Goal: Task Accomplishment & Management: Complete application form

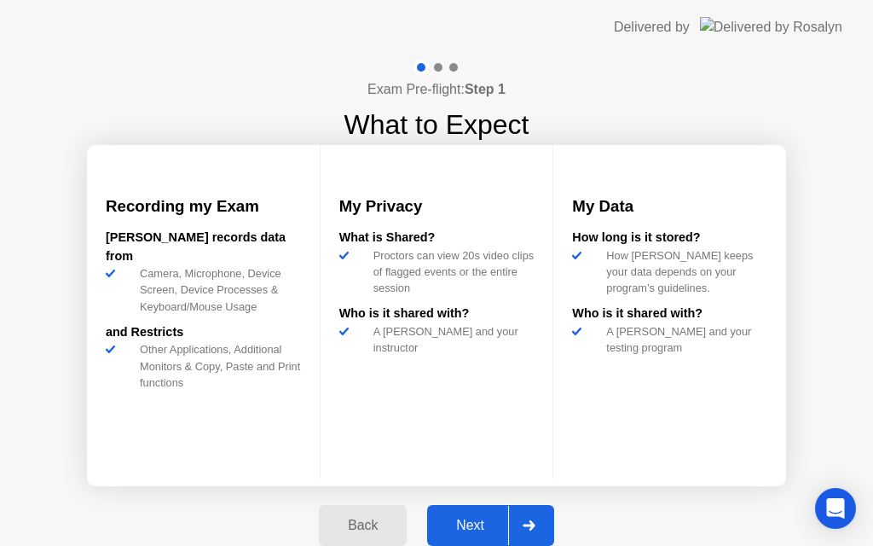
click at [479, 525] on div "Next" at bounding box center [470, 525] width 76 height 15
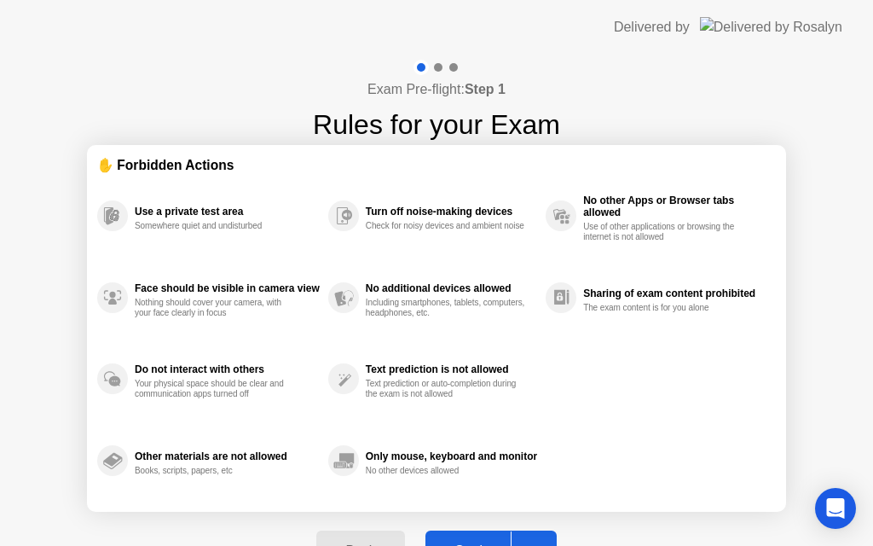
click at [471, 543] on div "Got it" at bounding box center [471, 550] width 80 height 15
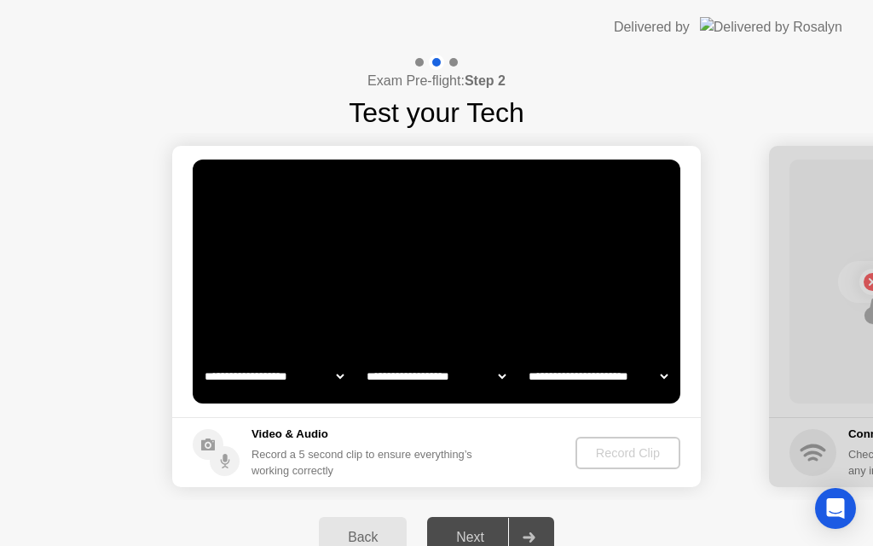
select select "**********"
select select "*******"
click at [608, 446] on div "Record Clip" at bounding box center [628, 453] width 91 height 14
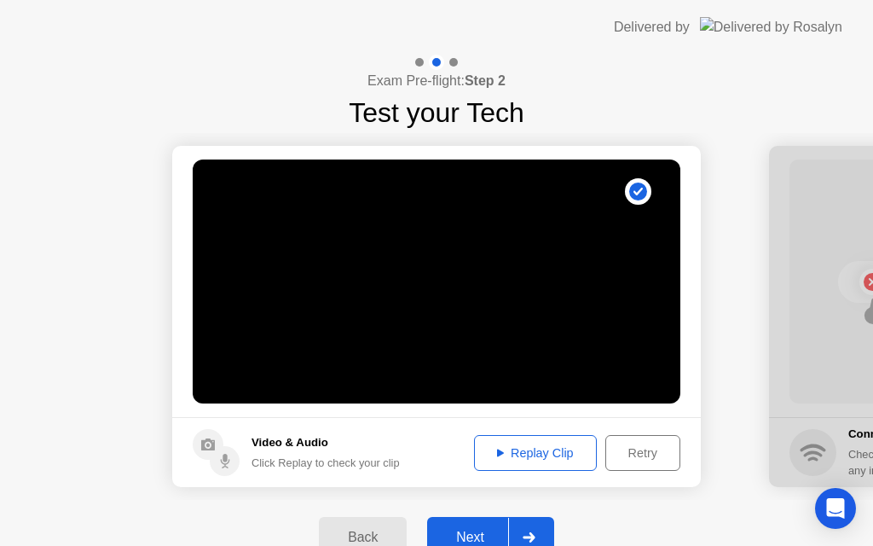
click at [468, 532] on div "Next" at bounding box center [470, 536] width 76 height 15
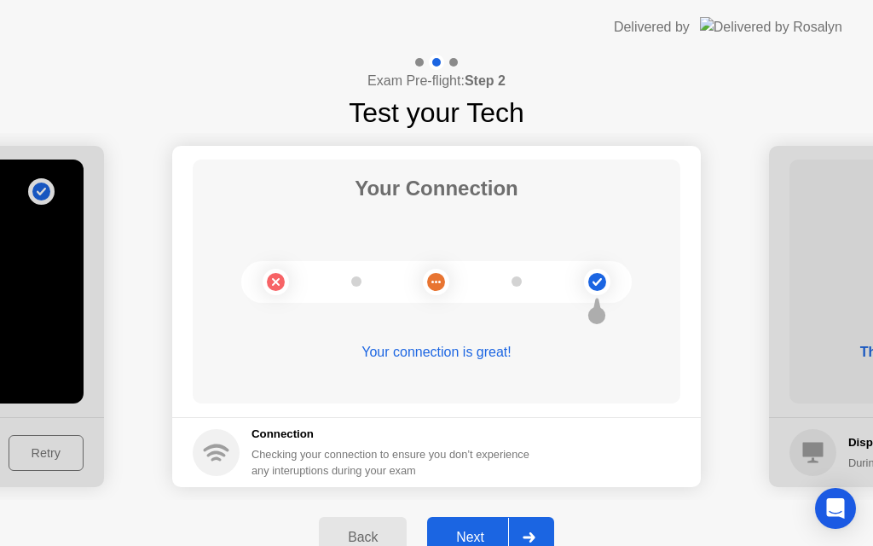
click at [468, 534] on div "Next" at bounding box center [470, 536] width 76 height 15
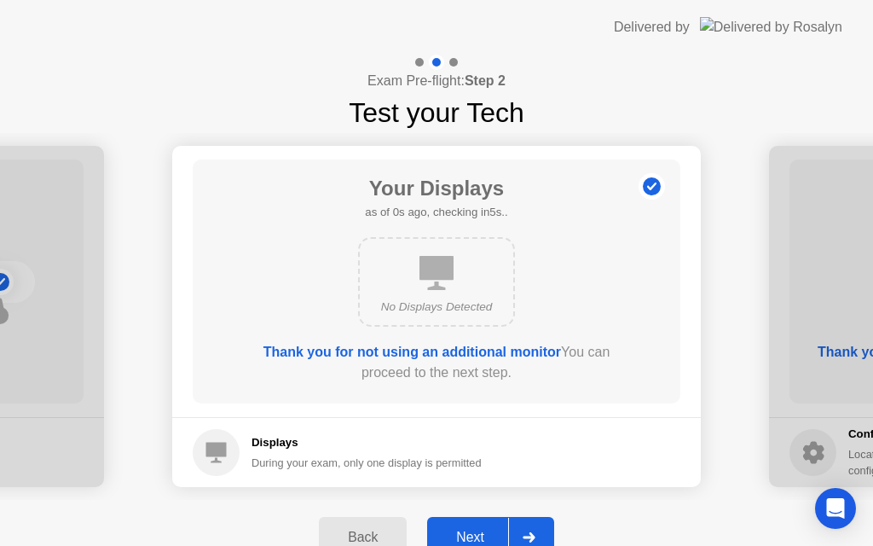
click at [468, 534] on div "Next" at bounding box center [470, 536] width 76 height 15
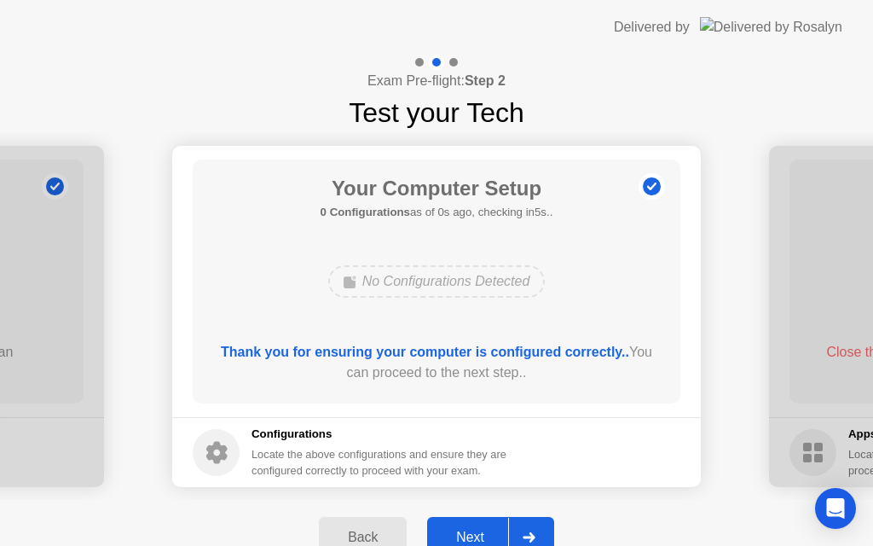
click at [468, 534] on div "Next" at bounding box center [470, 536] width 76 height 15
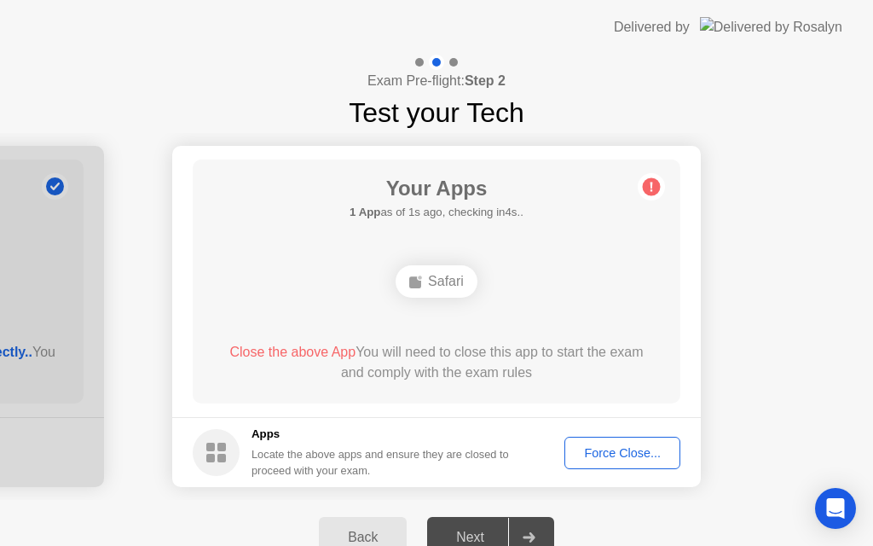
click at [617, 451] on div "Force Close..." at bounding box center [622, 453] width 104 height 14
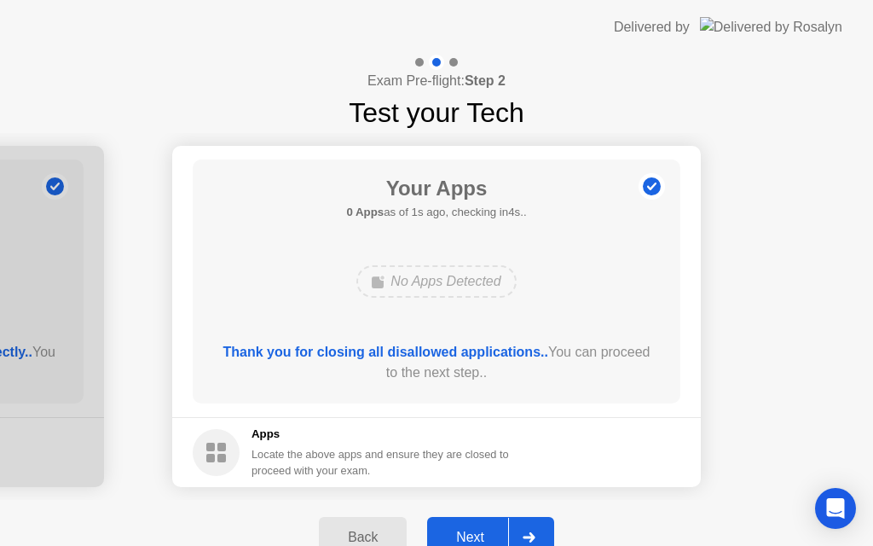
click at [474, 534] on div "Next" at bounding box center [470, 536] width 76 height 15
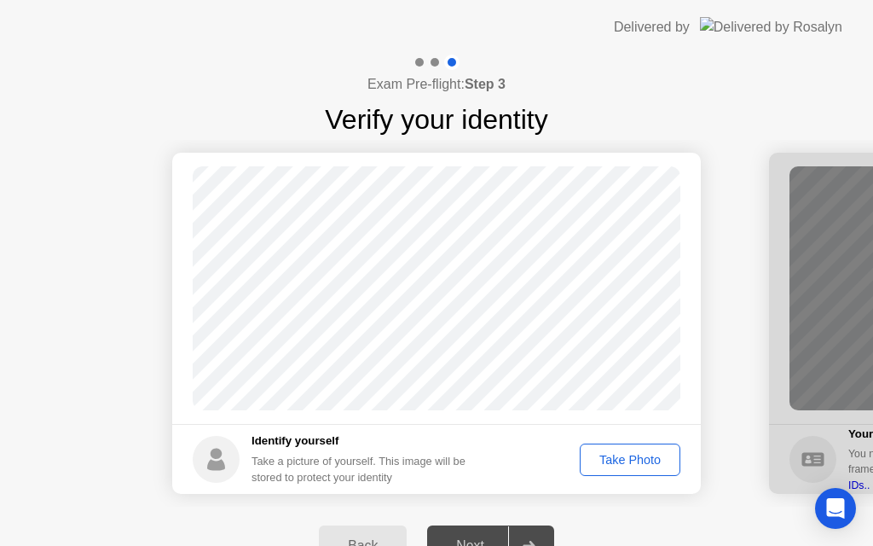
click at [619, 457] on div "Take Photo" at bounding box center [630, 460] width 89 height 14
click at [464, 545] on div "Next" at bounding box center [470, 545] width 76 height 15
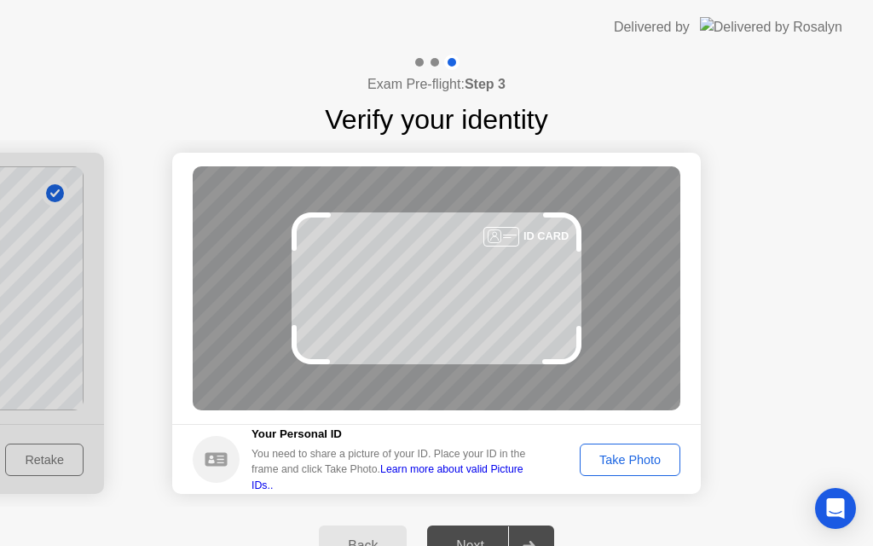
click at [632, 460] on div "Take Photo" at bounding box center [630, 460] width 89 height 14
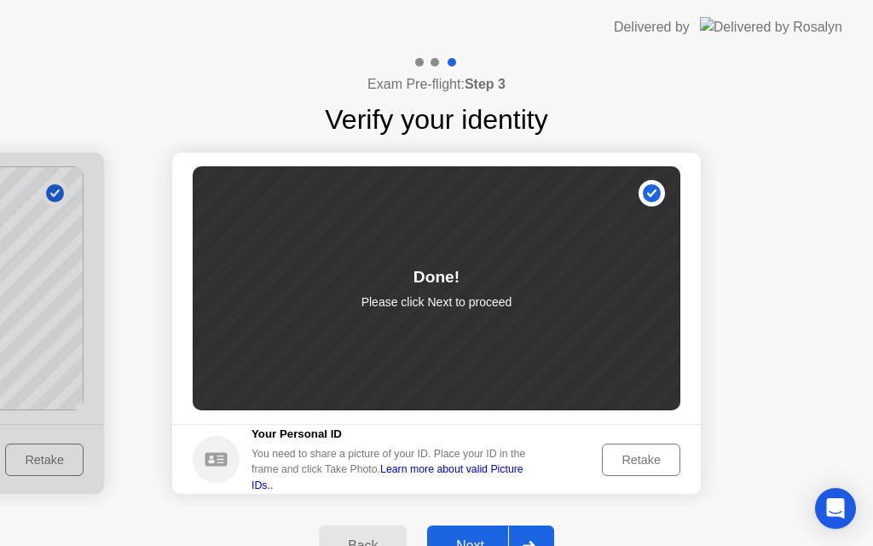
click at [495, 544] on div "Next" at bounding box center [470, 545] width 76 height 15
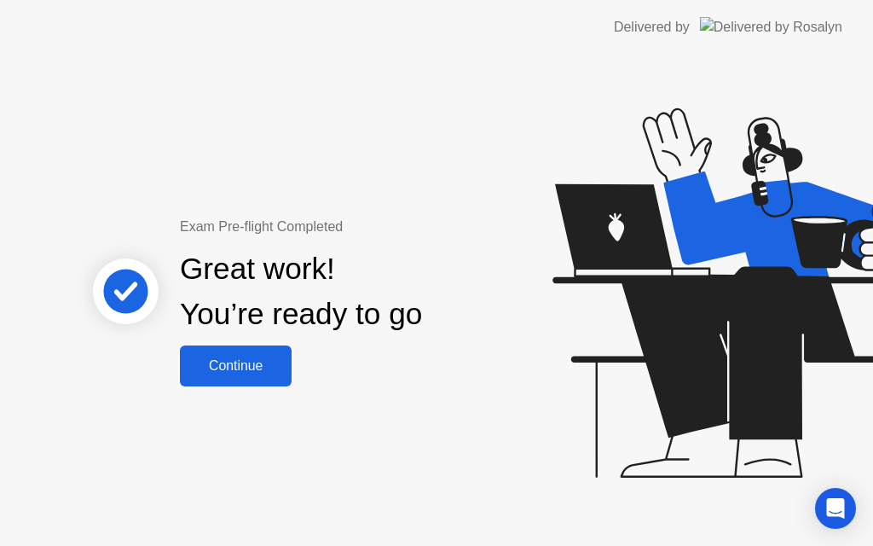
click at [247, 368] on div "Continue" at bounding box center [235, 365] width 101 height 15
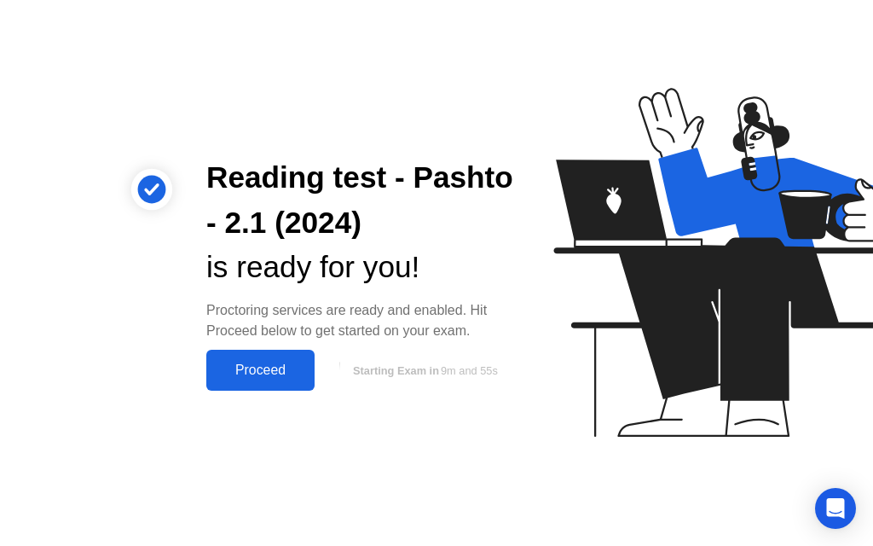
click at [279, 369] on div "Proceed" at bounding box center [260, 369] width 98 height 15
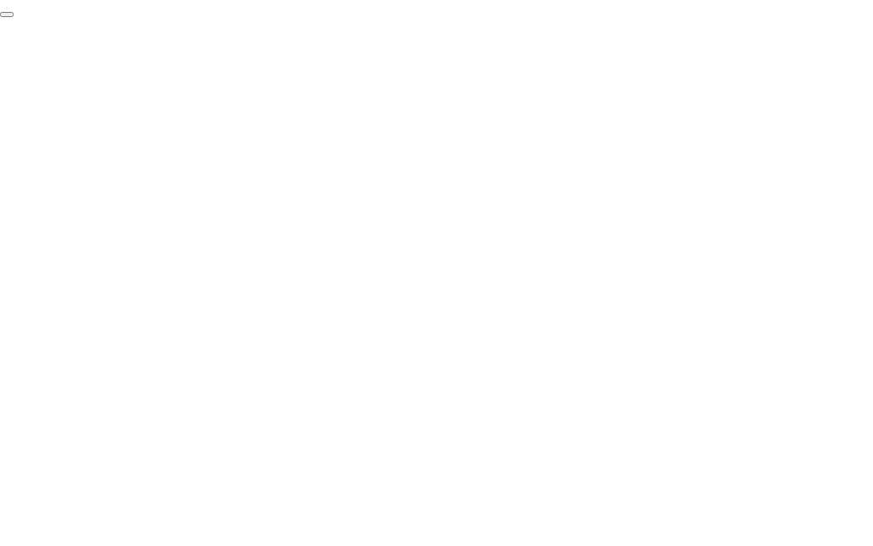
click div "End Proctoring Session"
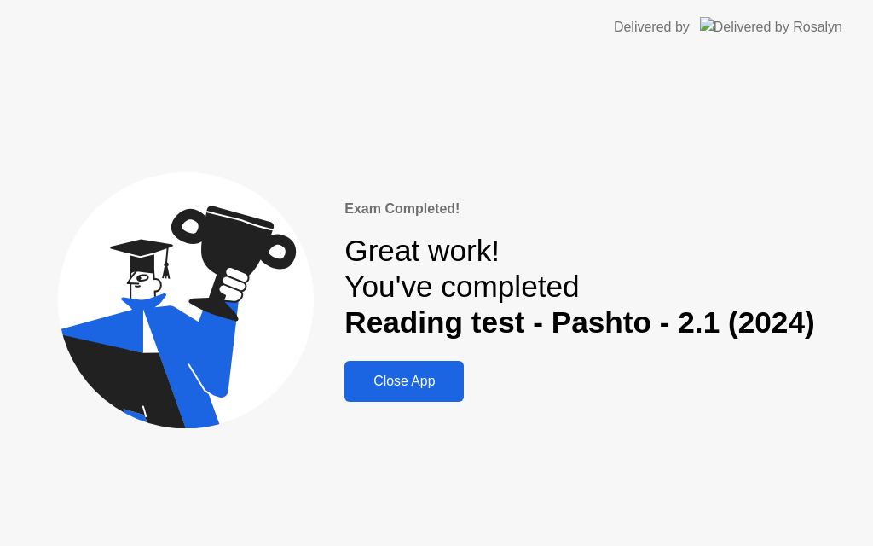
click at [409, 383] on div "Close App" at bounding box center [404, 380] width 109 height 15
